Goal: Information Seeking & Learning: Find specific fact

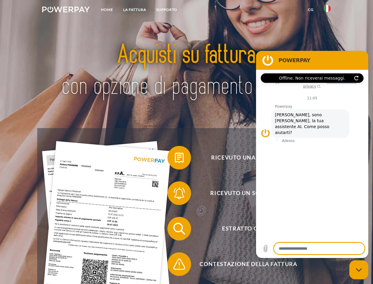
click at [66, 10] on img at bounding box center [66, 9] width 48 height 6
click at [327, 10] on img at bounding box center [327, 8] width 7 height 7
click at [311, 10] on link "CG" at bounding box center [311, 9] width 16 height 11
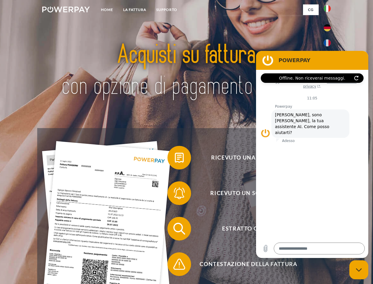
click at [175, 159] on span at bounding box center [171, 158] width 30 height 30
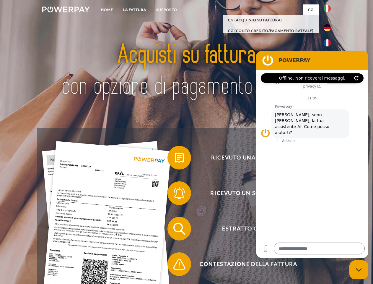
click at [175, 194] on span at bounding box center [171, 193] width 30 height 30
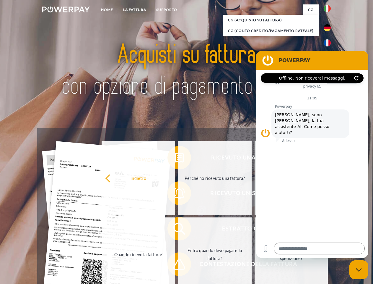
click at [178, 229] on link "Entro quando devo pagare la fattura?" at bounding box center [215, 254] width 74 height 74
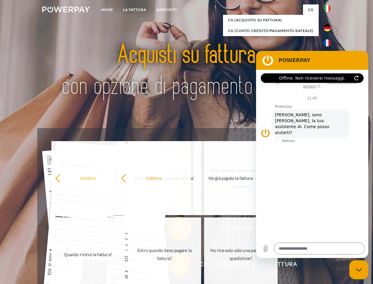
click at [175, 265] on span at bounding box center [171, 264] width 30 height 30
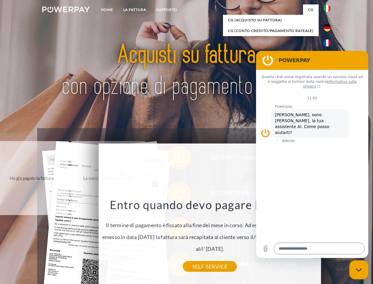
click at [359, 269] on icon "Chiudi la finestra di messaggistica" at bounding box center [359, 270] width 6 height 4
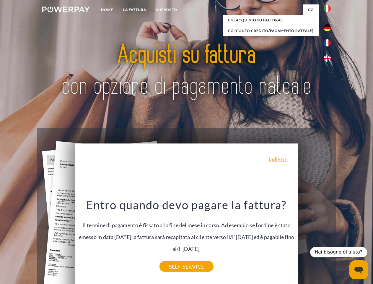
type textarea "*"
